Goal: Navigation & Orientation: Find specific page/section

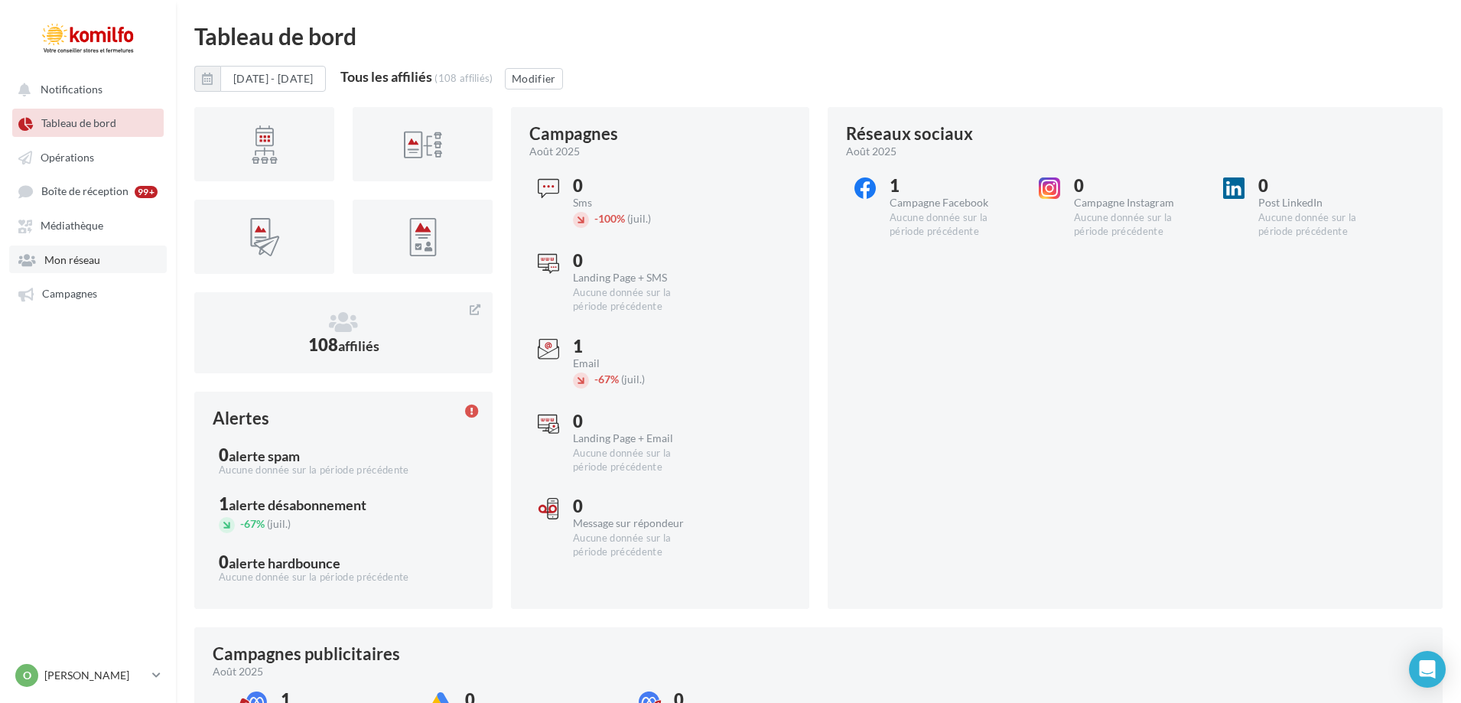
click at [63, 261] on span "Mon réseau" at bounding box center [72, 259] width 56 height 13
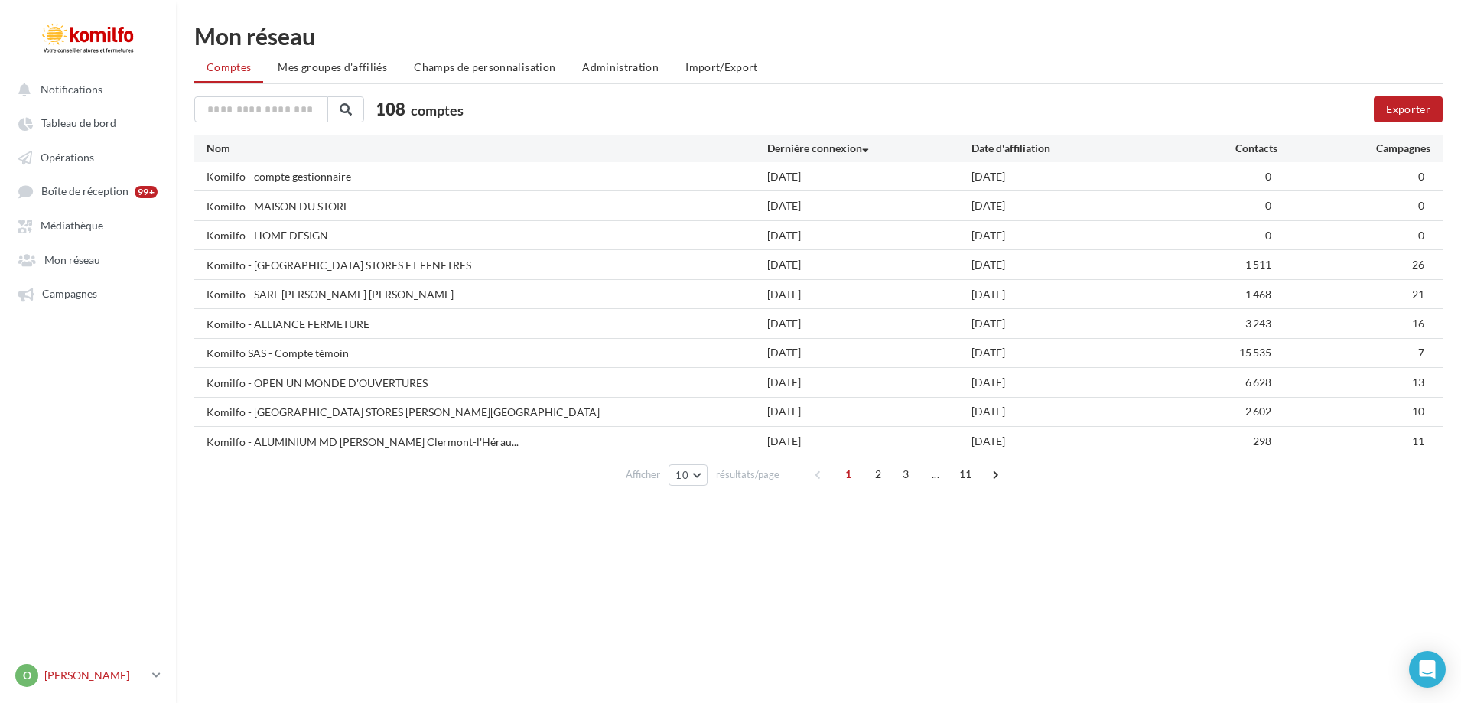
click at [157, 671] on icon at bounding box center [156, 674] width 8 height 13
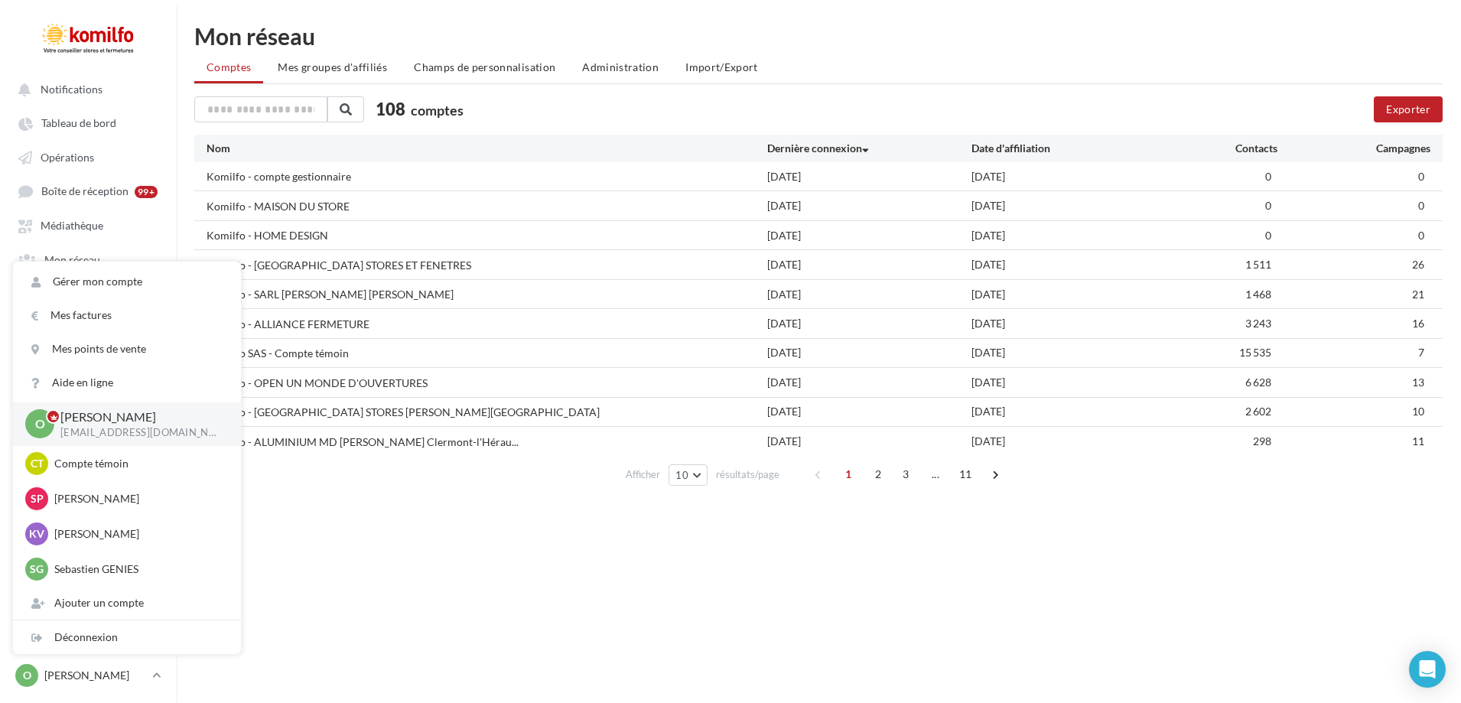
click at [324, 530] on div "Notifications Tableau de bord Opérations" at bounding box center [730, 375] width 1461 height 703
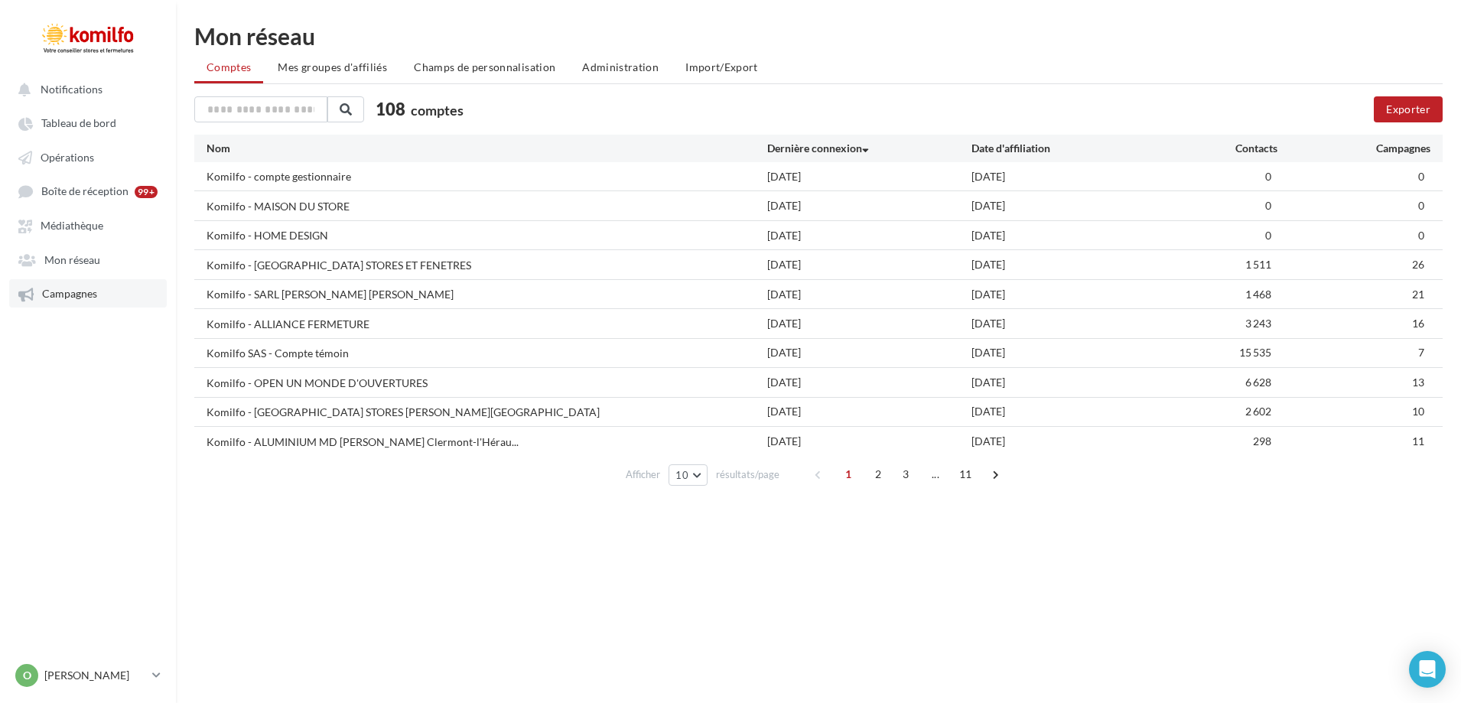
click at [67, 302] on link "Campagnes" at bounding box center [88, 293] width 158 height 28
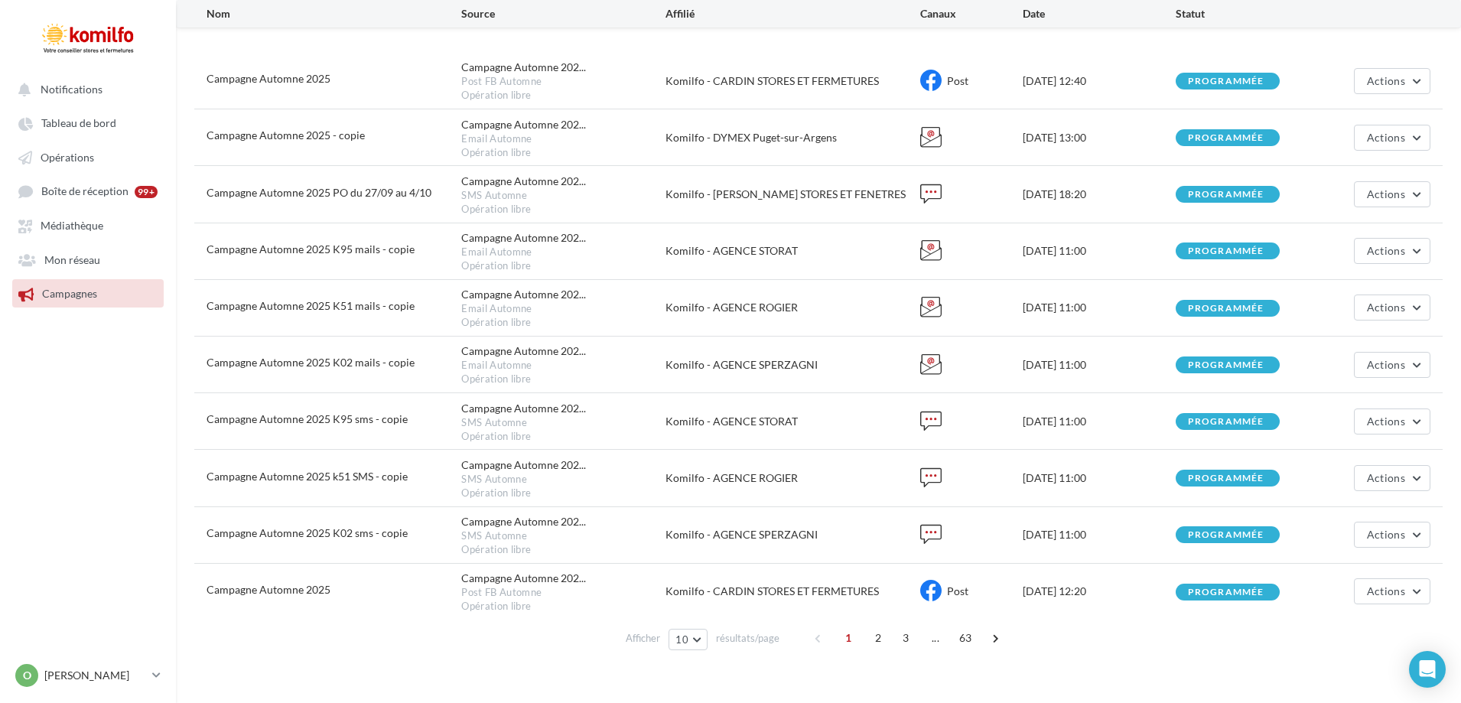
scroll to position [184, 0]
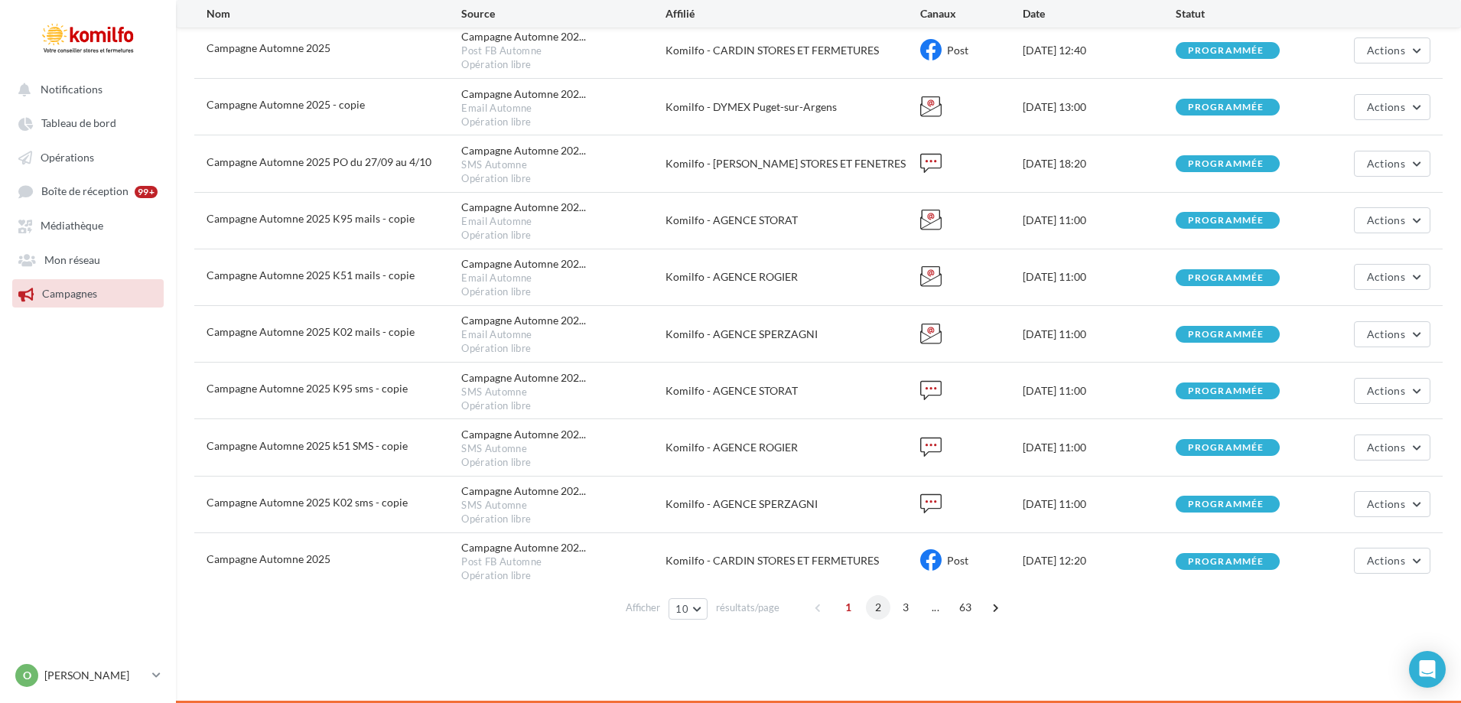
click at [877, 610] on span "2" at bounding box center [878, 607] width 24 height 24
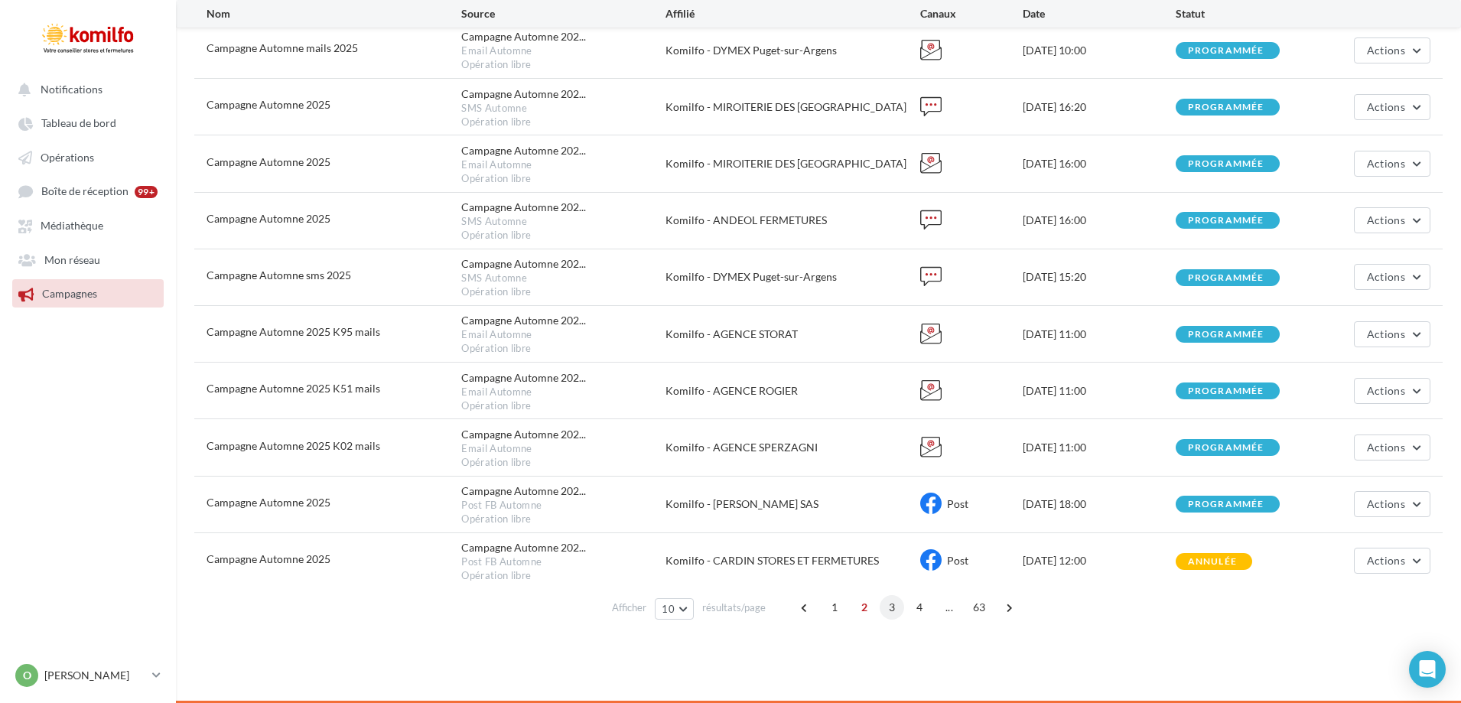
click at [885, 609] on span "3" at bounding box center [891, 607] width 24 height 24
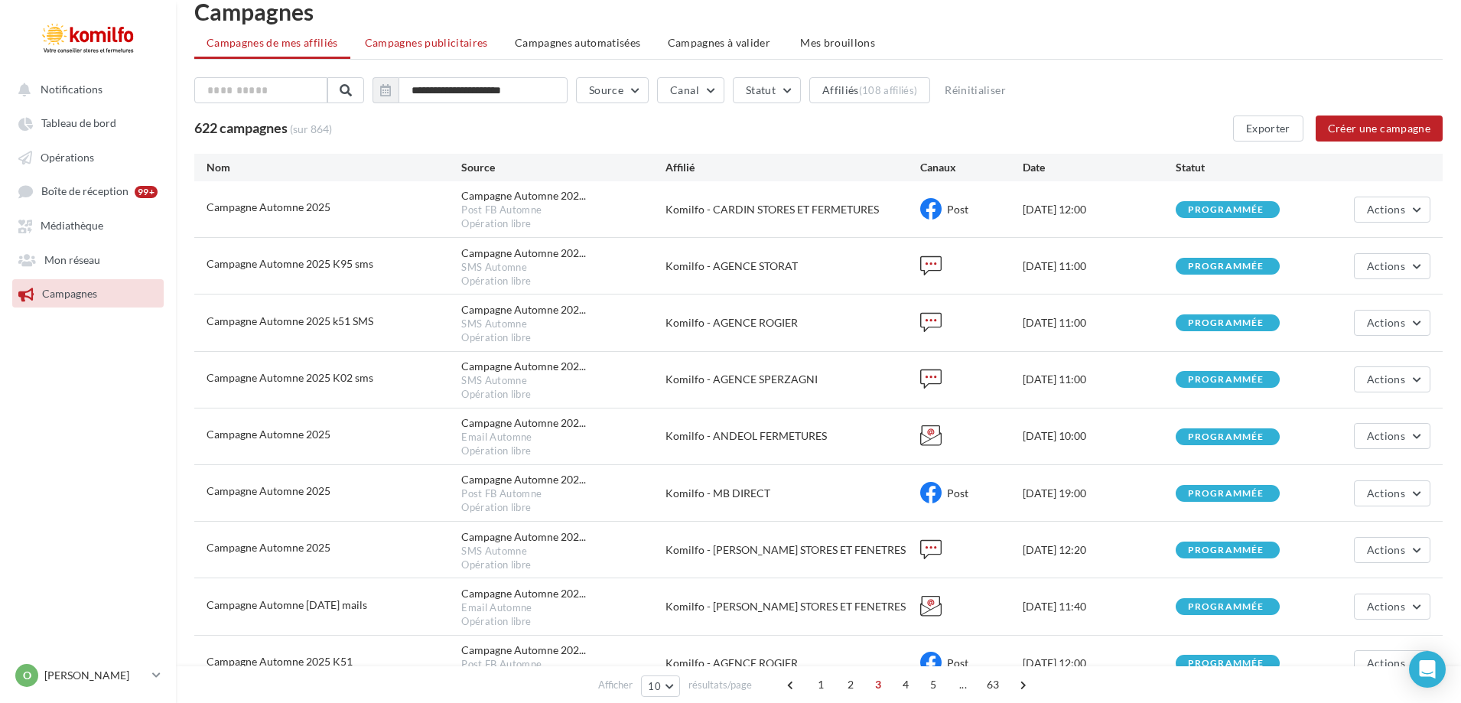
scroll to position [29, 0]
